Goal: Check status: Check status

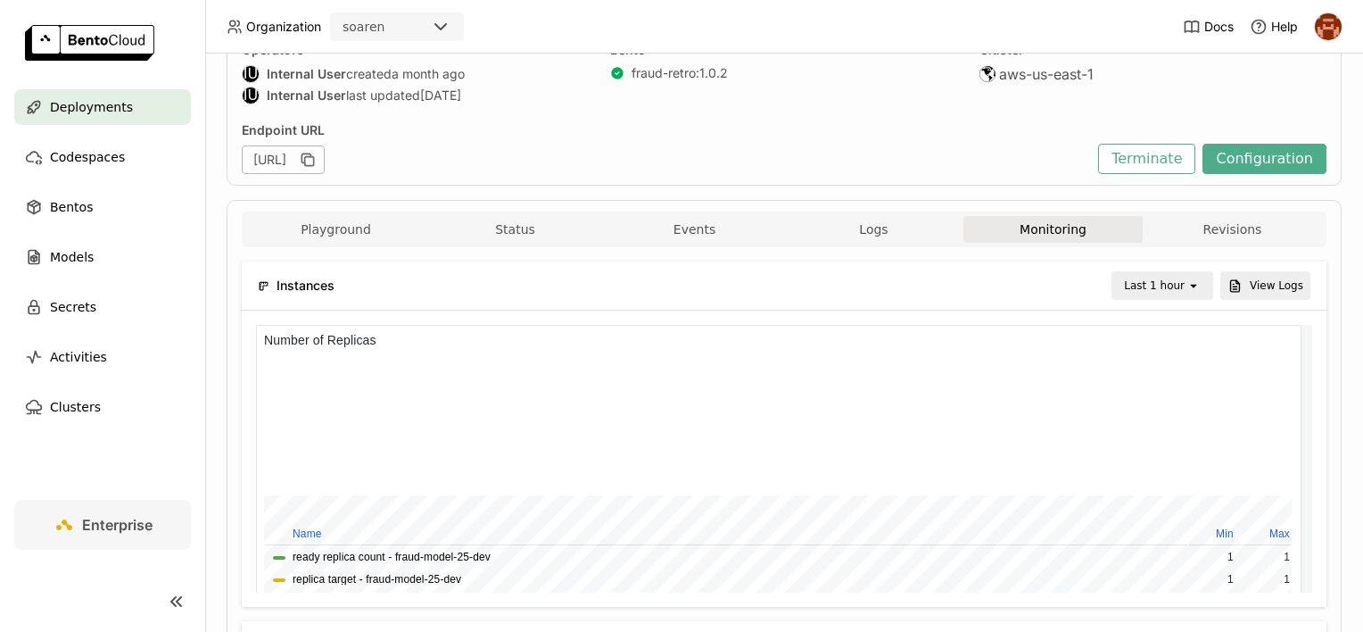
scroll to position [178, 0]
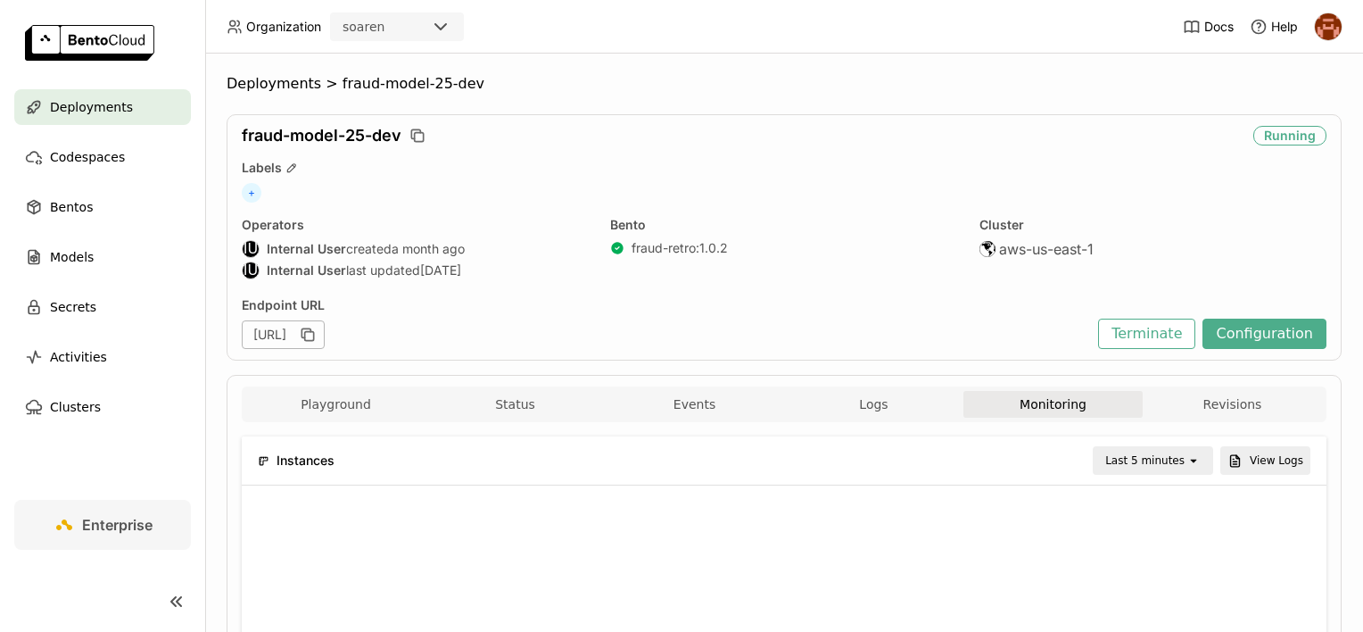
click at [1175, 456] on div "Last 5 minutes" at bounding box center [1144, 460] width 79 height 18
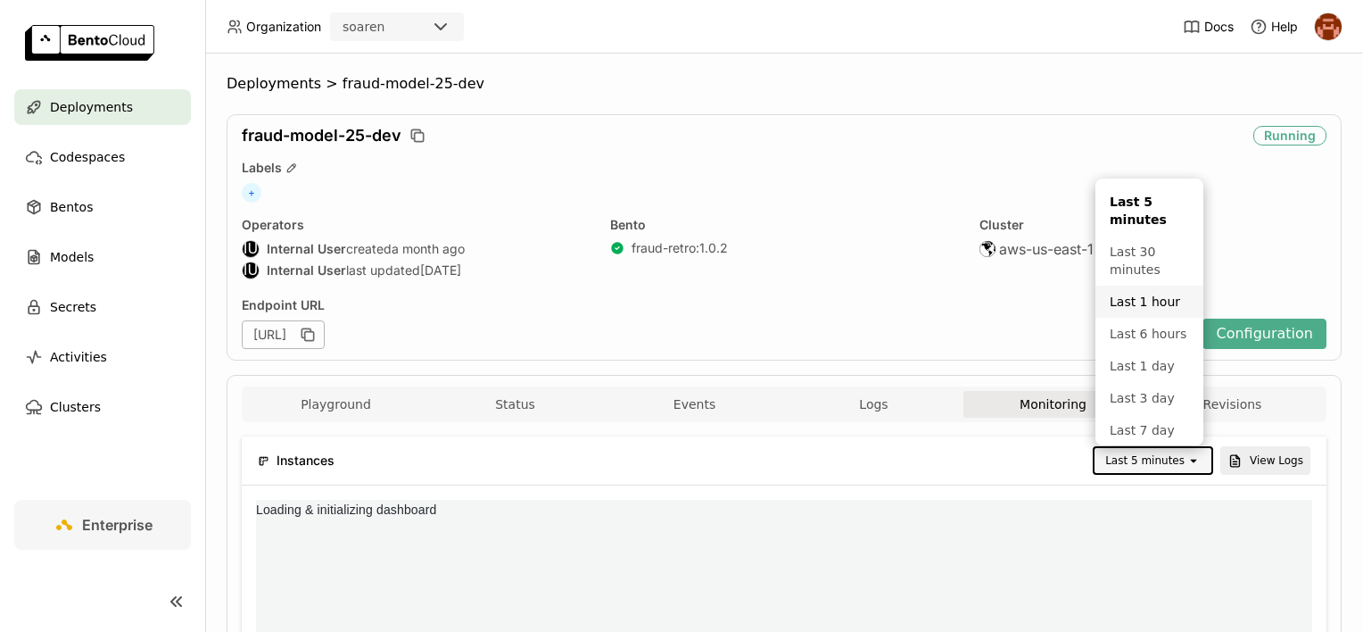
click at [1144, 305] on div "Last 1 hour" at bounding box center [1149, 302] width 79 height 18
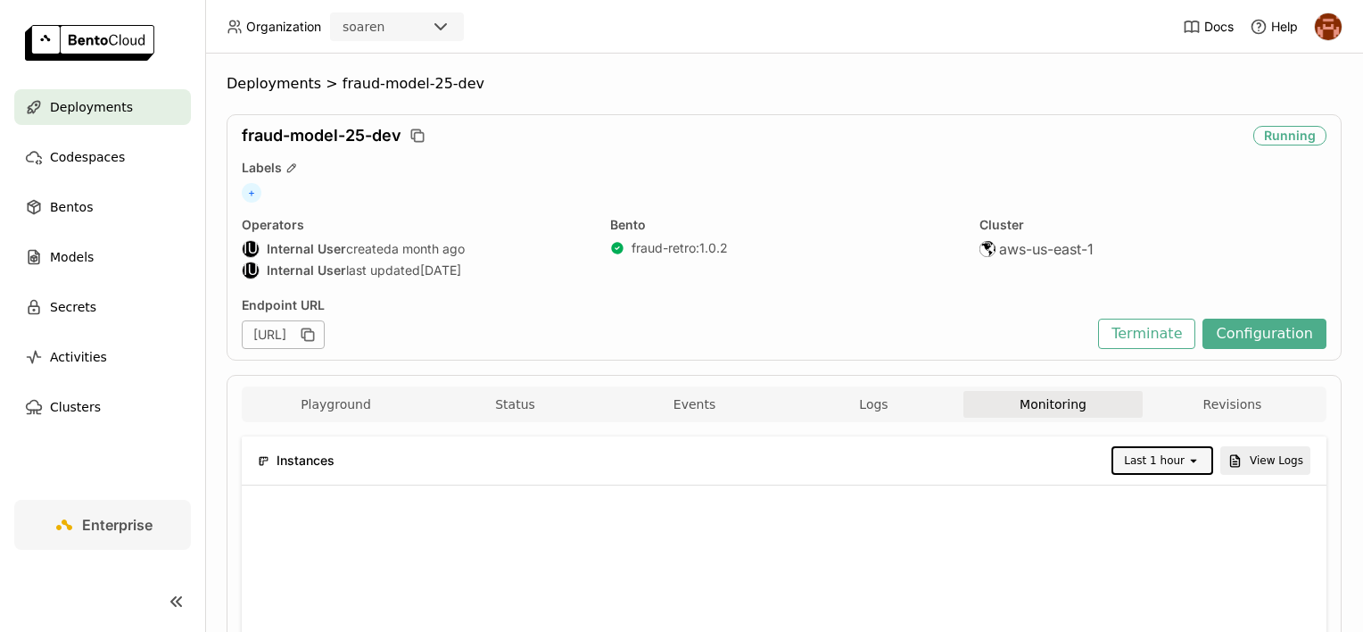
click at [1333, 417] on div "Deployments > fraud-model-25-dev fraud-model-25-dev Running Labels + Operators …" at bounding box center [784, 343] width 1158 height 578
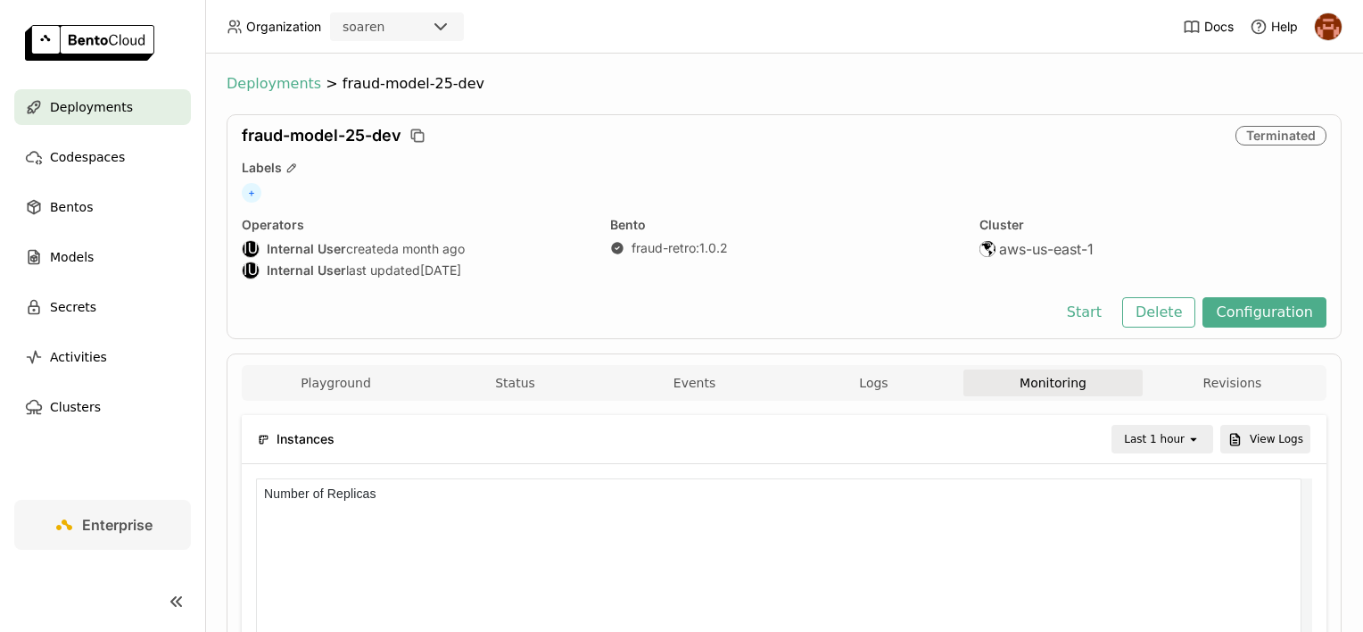
click at [285, 85] on span "Deployments" at bounding box center [274, 84] width 95 height 18
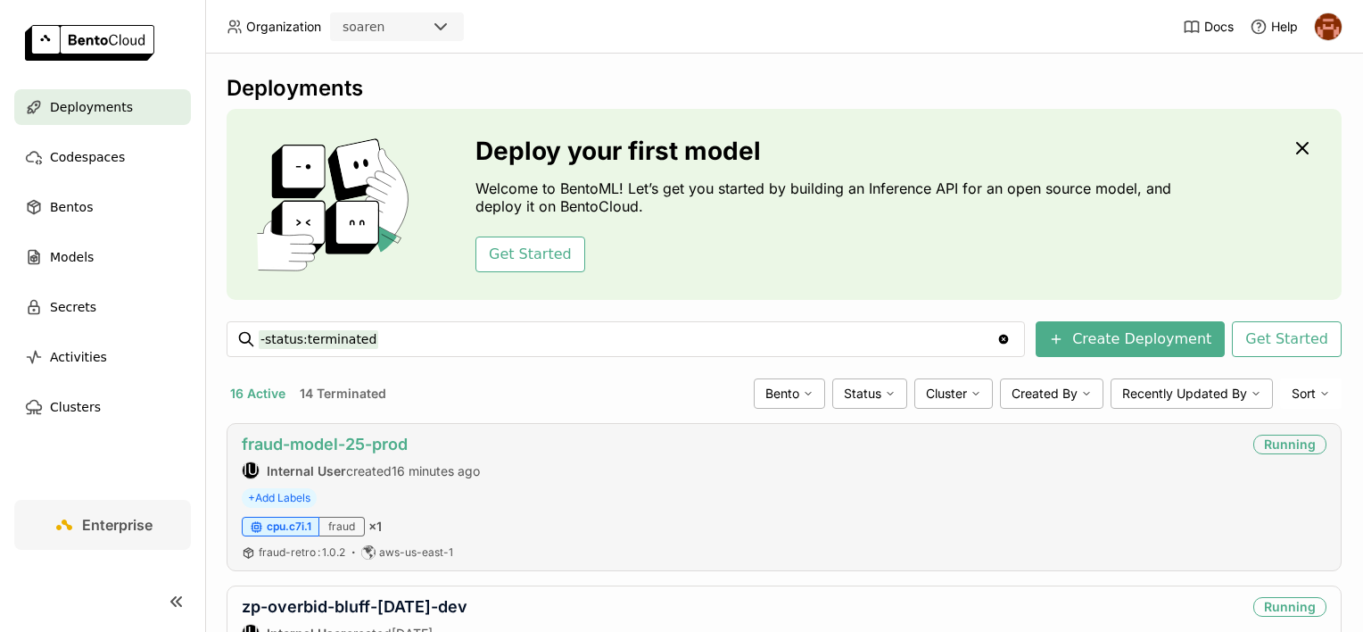
click at [378, 443] on link "fraud-model-25-prod" at bounding box center [325, 443] width 166 height 19
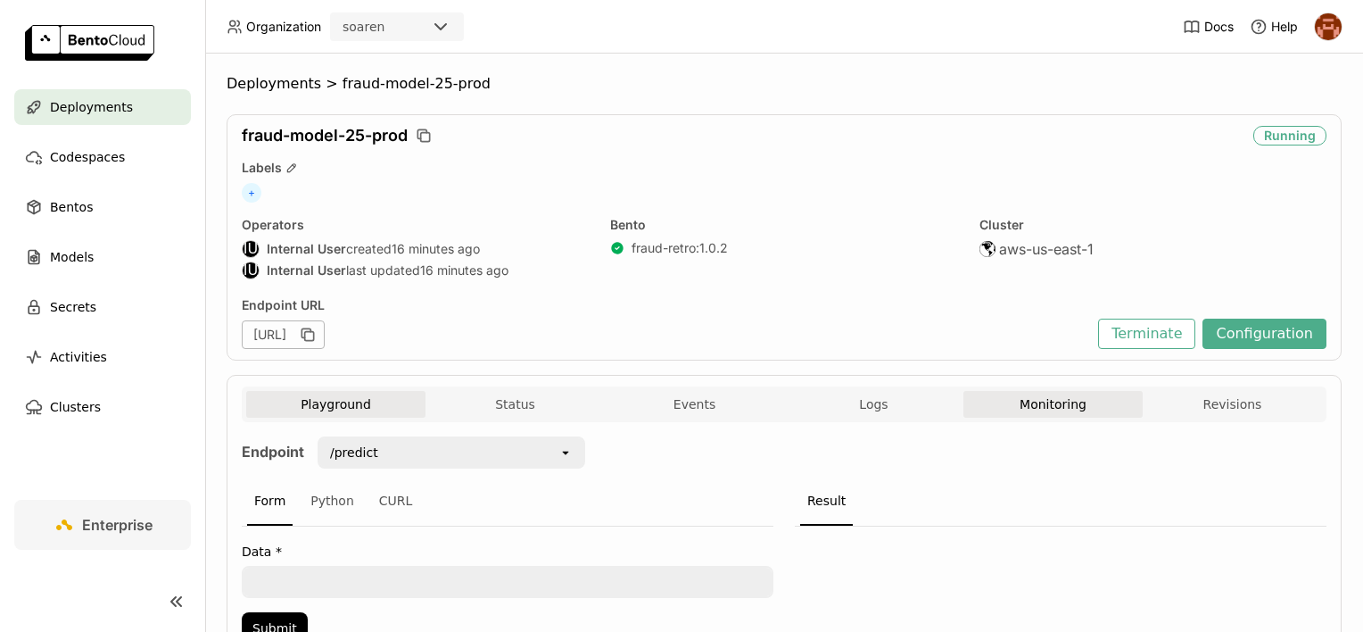
click at [995, 401] on button "Monitoring" at bounding box center [1052, 404] width 179 height 27
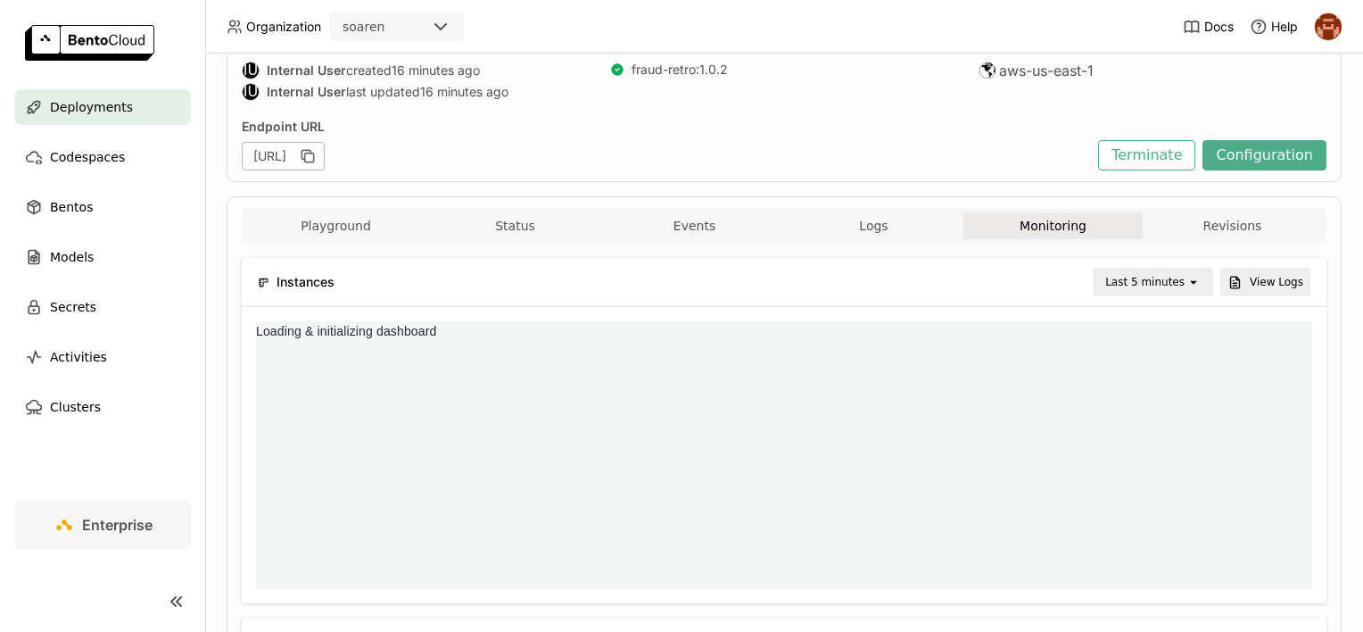
scroll to position [253, 1029]
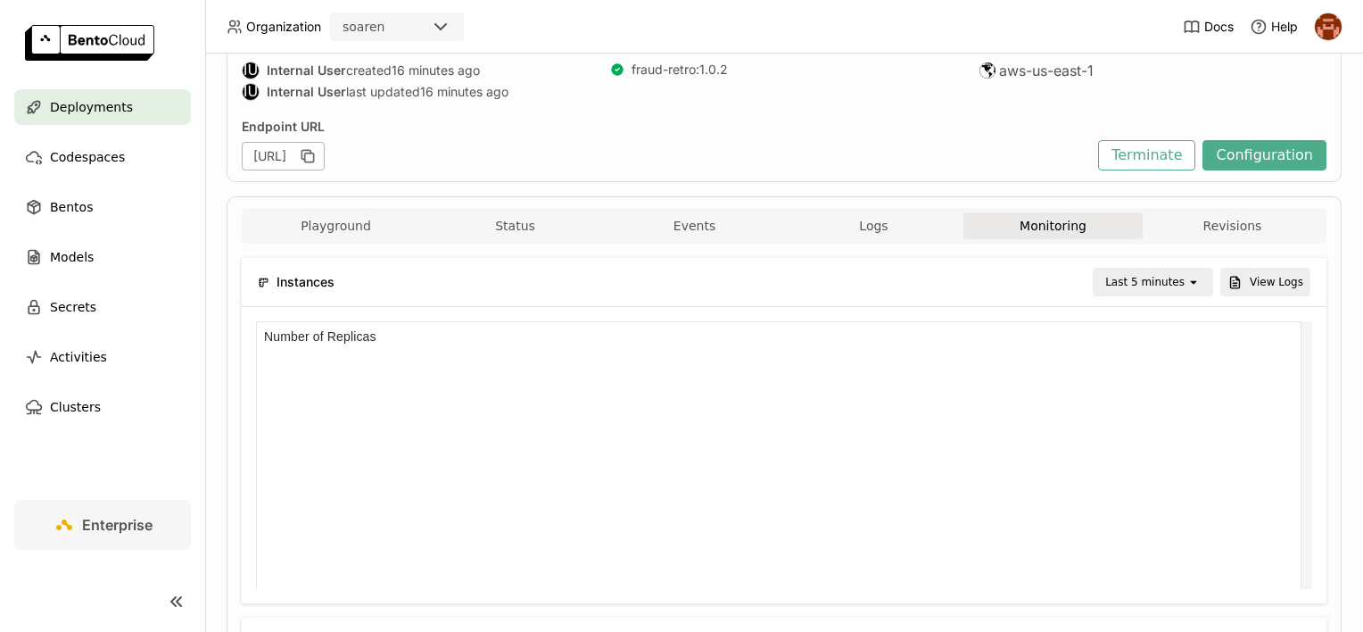
click at [1164, 280] on div "Last 5 minutes" at bounding box center [1144, 282] width 79 height 18
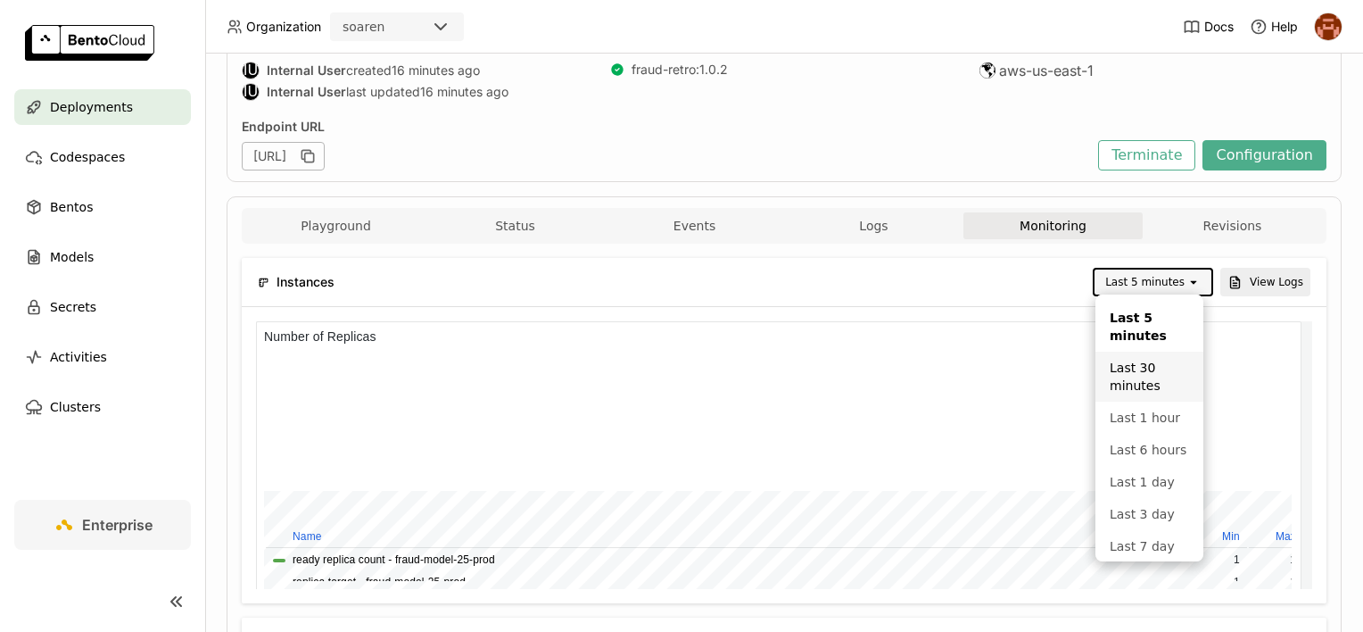
scroll to position [253, 333]
click at [1147, 415] on div "Last 1 hour" at bounding box center [1149, 418] width 79 height 18
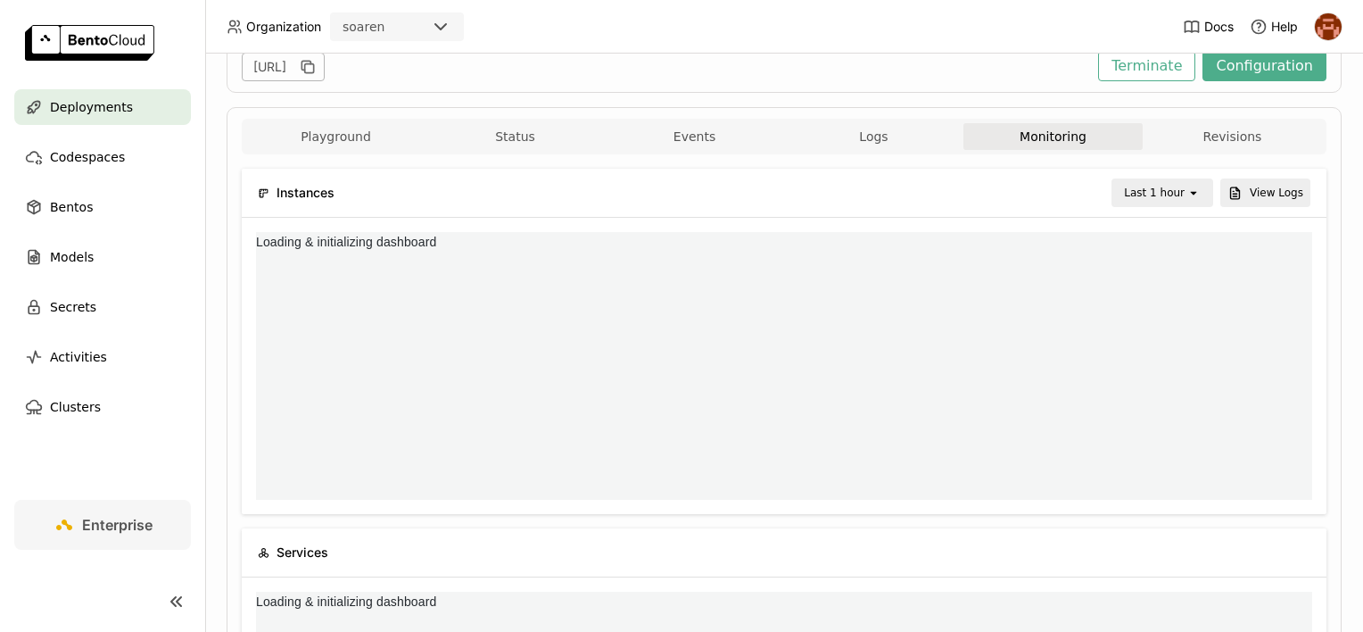
scroll to position [0, 0]
